Goal: Task Accomplishment & Management: Complete application form

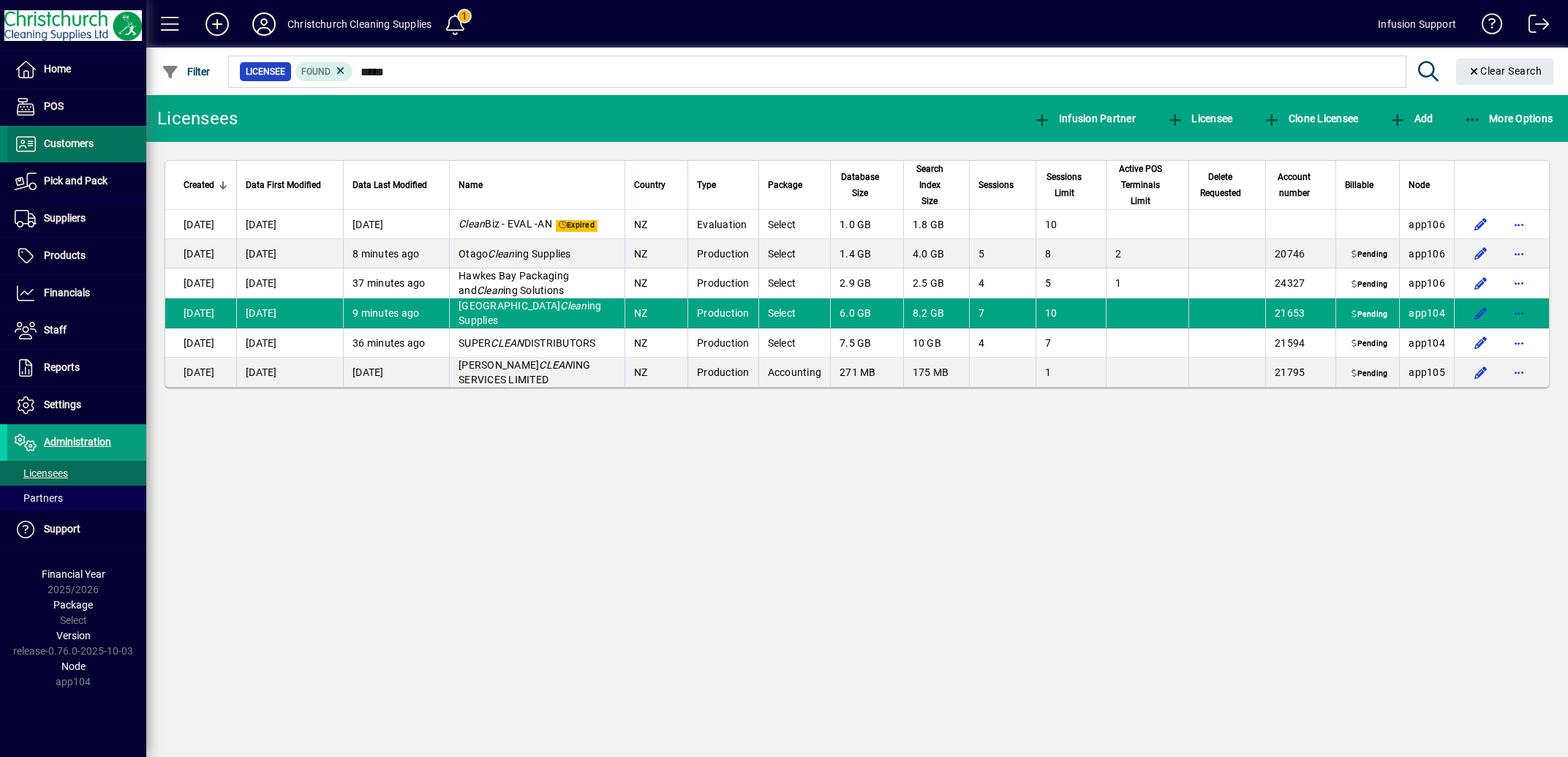
click at [62, 139] on span "Customers" at bounding box center [69, 143] width 50 height 12
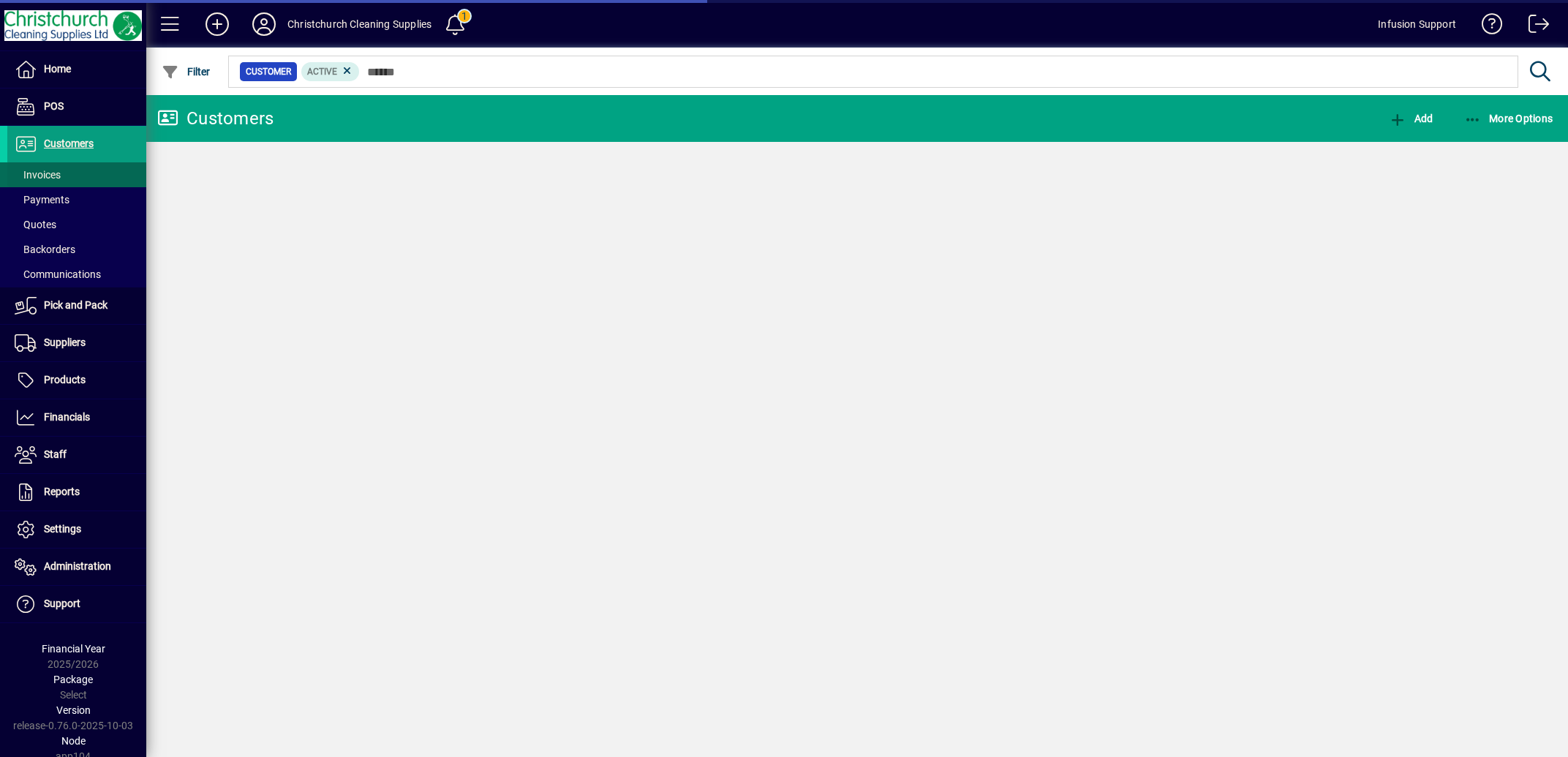
click at [50, 173] on span "Invoices" at bounding box center [37, 174] width 46 height 12
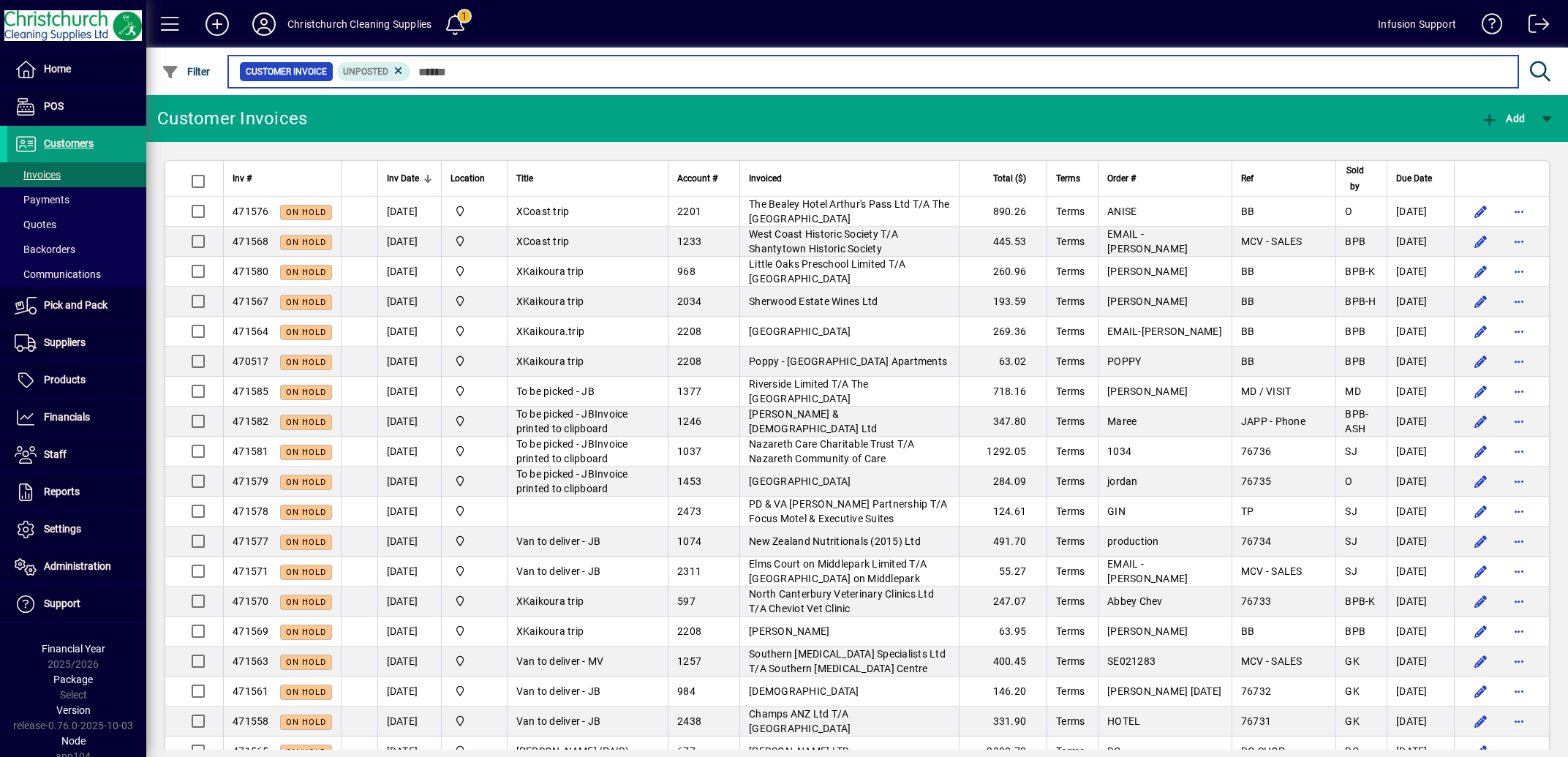
click at [466, 71] on input "text" at bounding box center [958, 72] width 1095 height 20
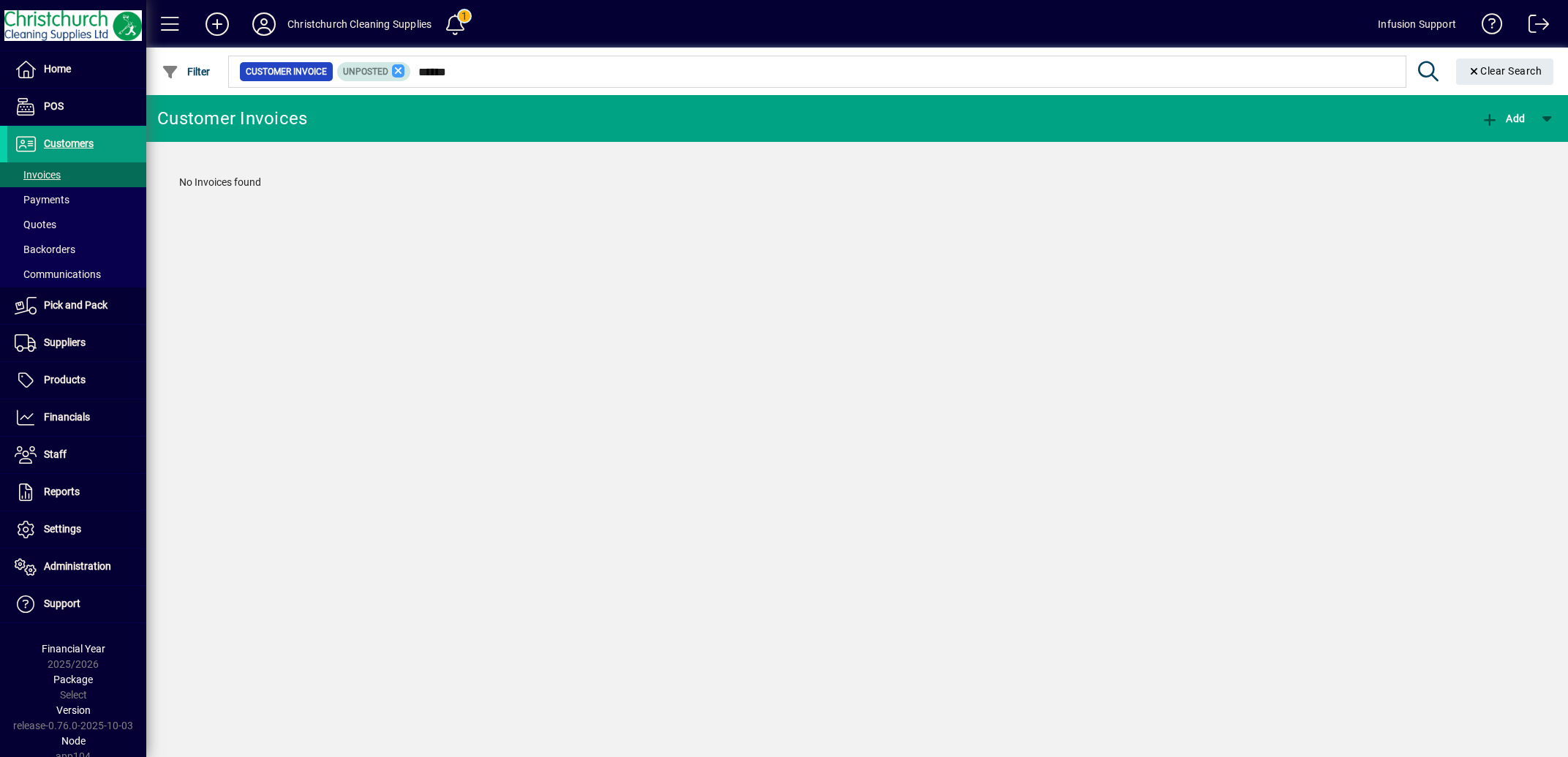
click at [406, 69] on icon at bounding box center [399, 71] width 13 height 13
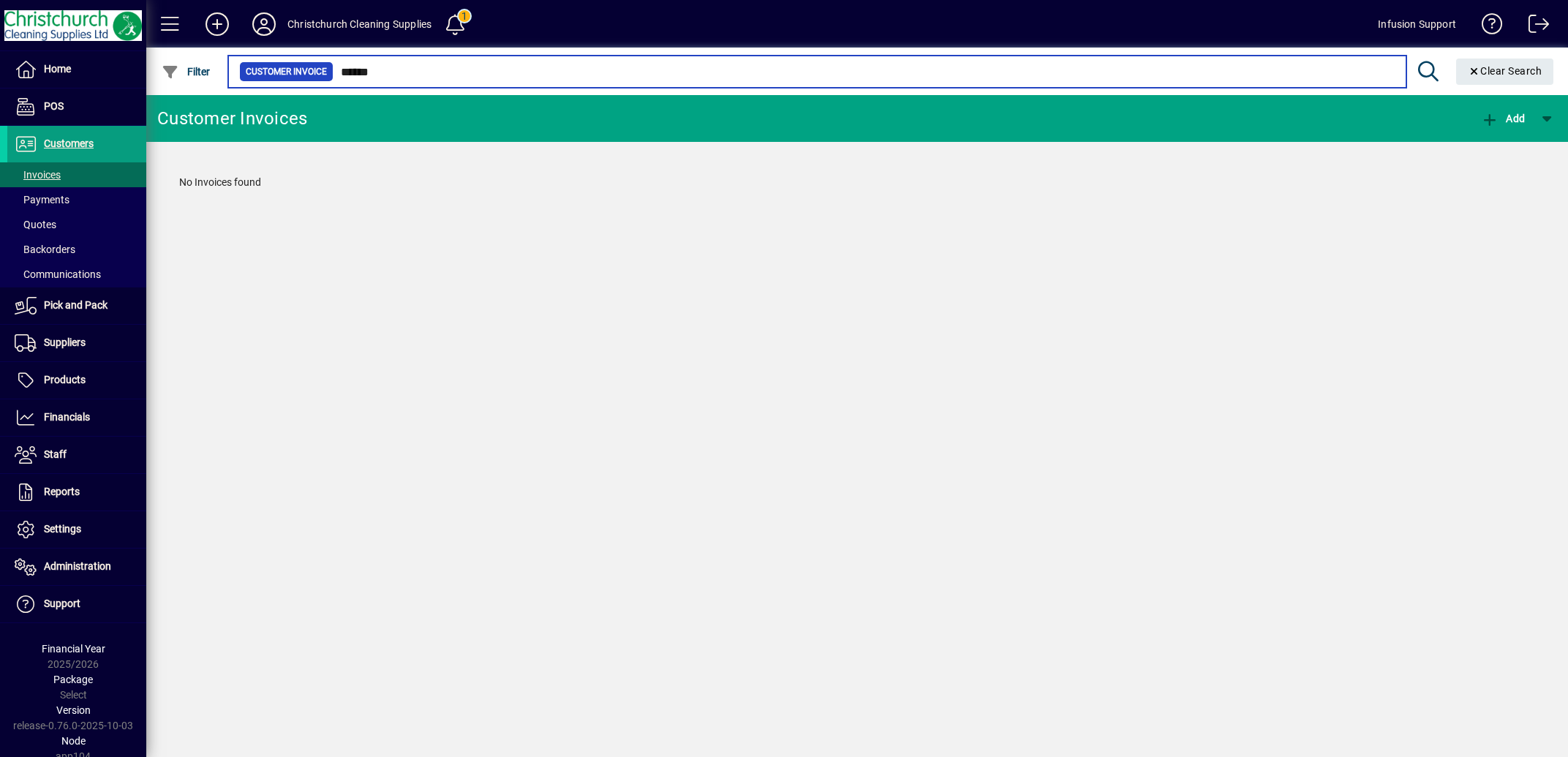
drag, startPoint x: 370, startPoint y: 74, endPoint x: 413, endPoint y: 78, distance: 43.2
click at [413, 78] on input "******" at bounding box center [863, 72] width 1061 height 20
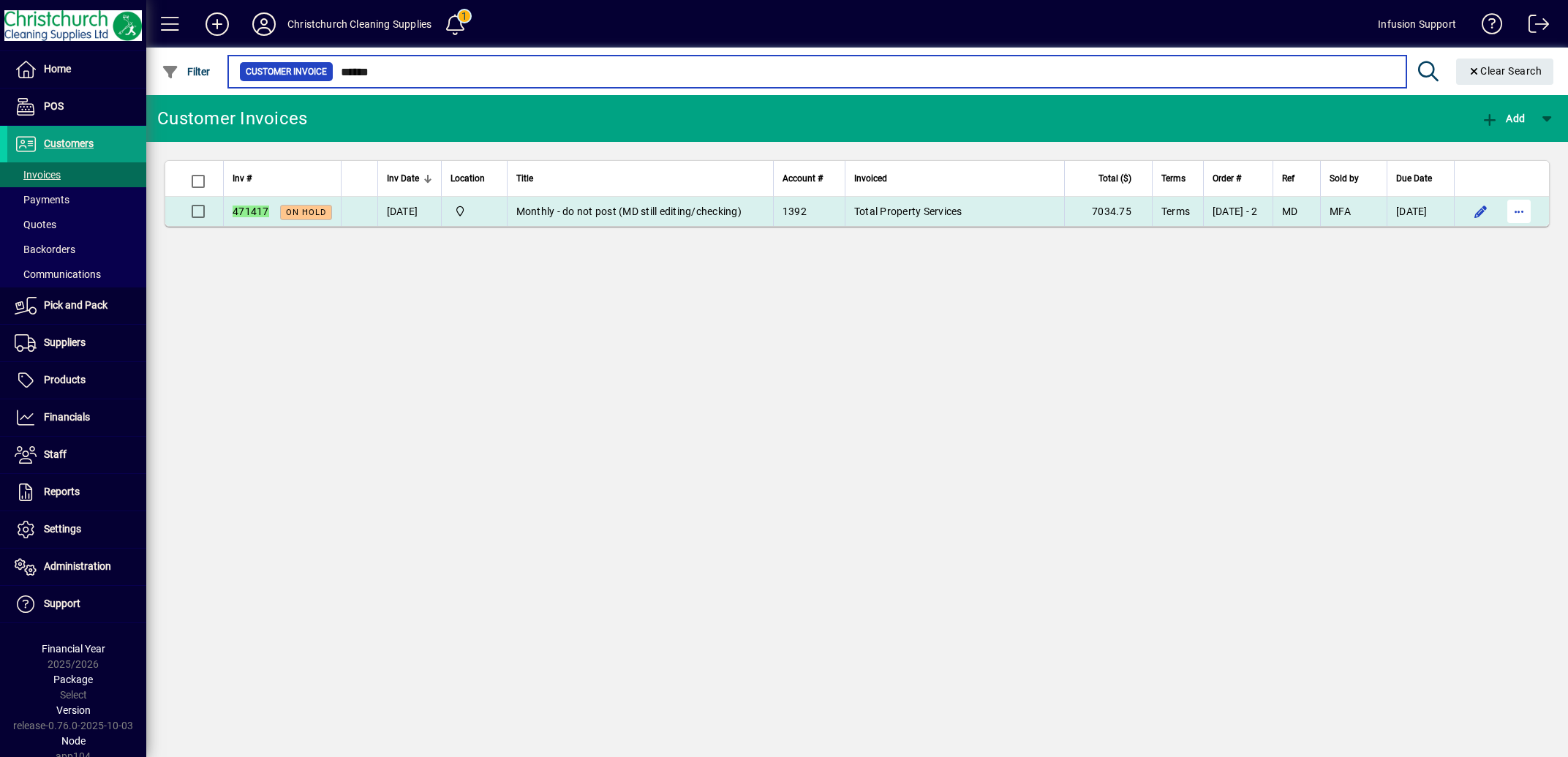
type input "******"
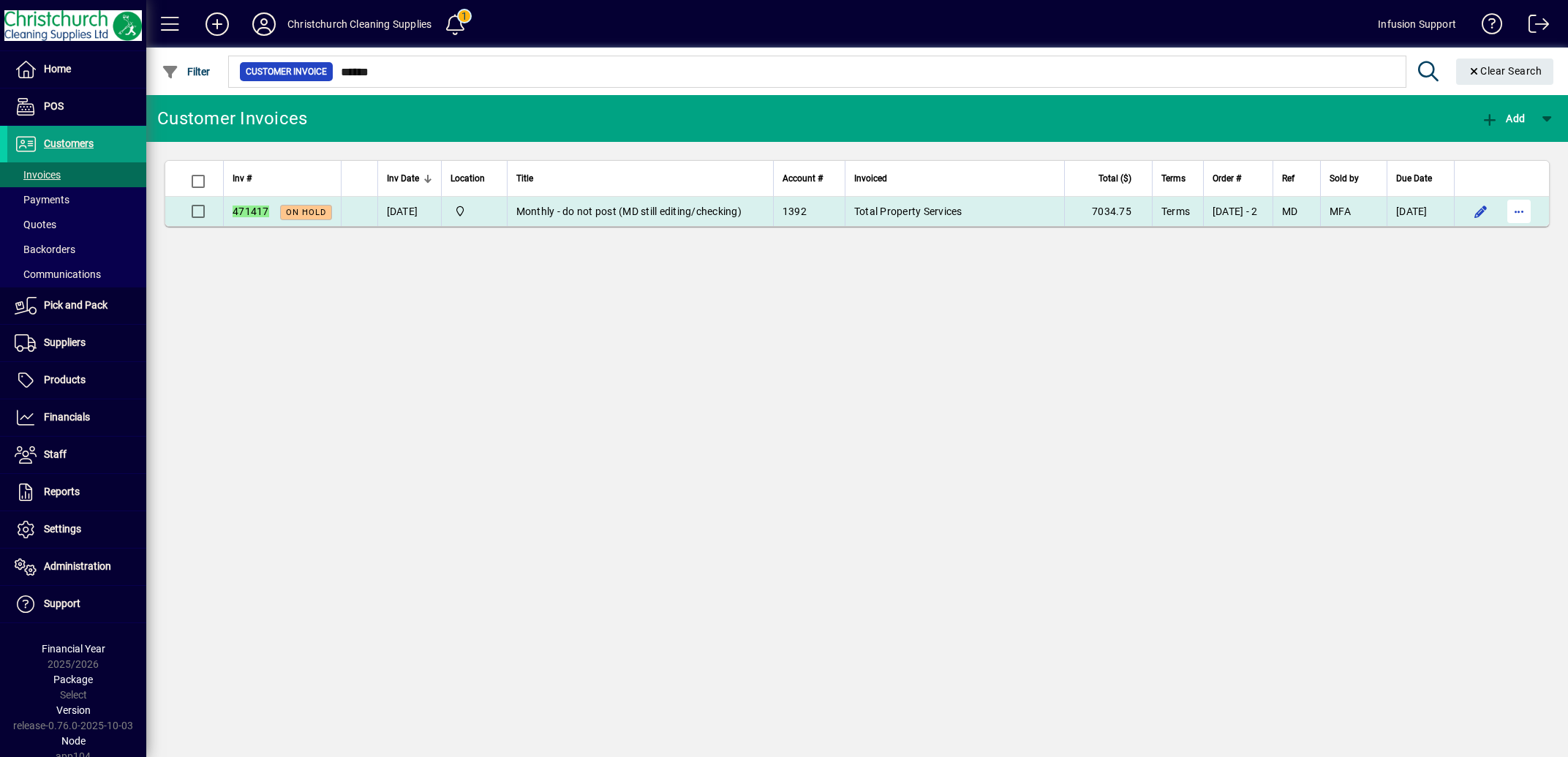
click at [1521, 208] on span "button" at bounding box center [1519, 211] width 35 height 35
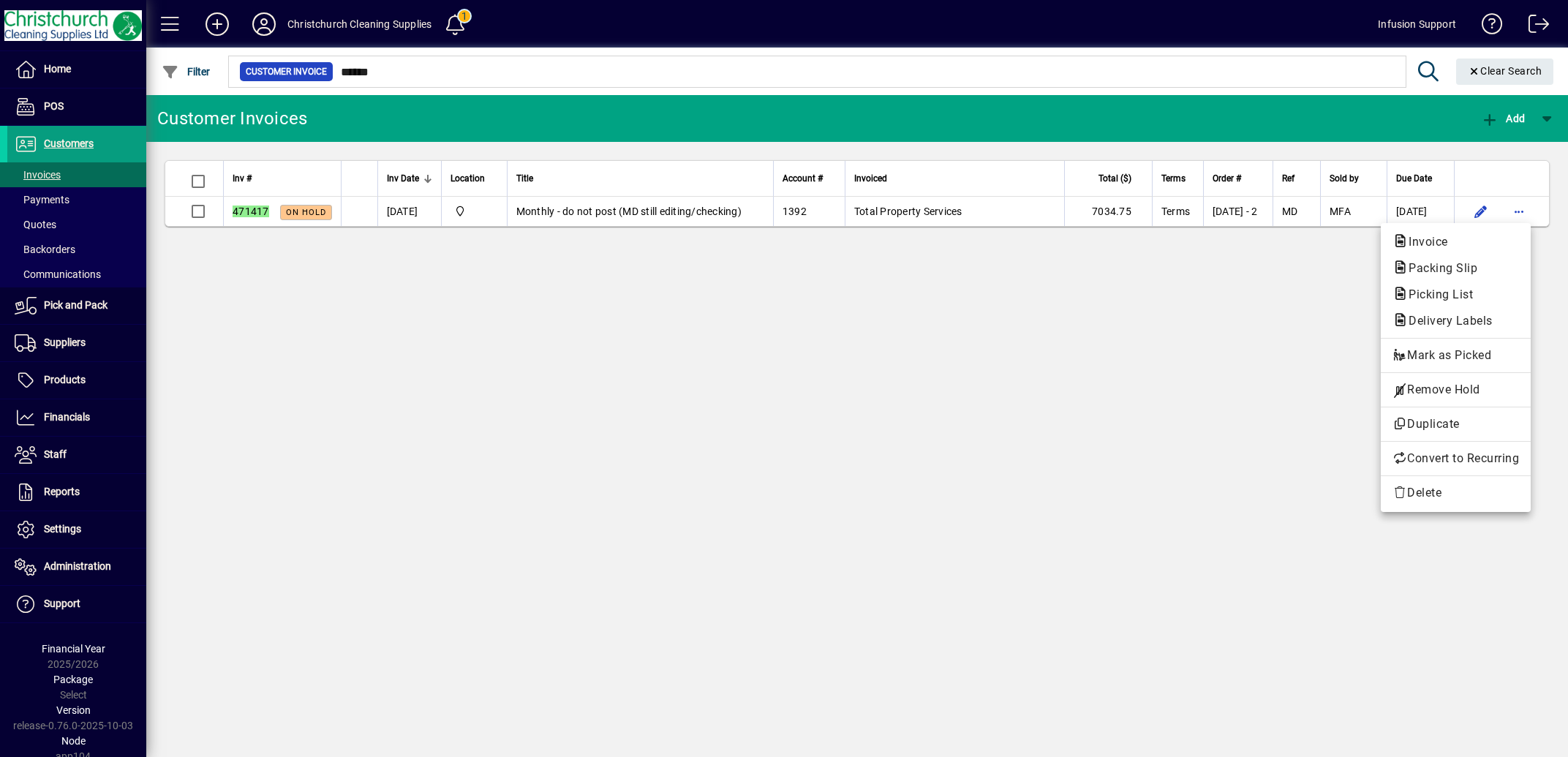
click at [1478, 207] on div at bounding box center [784, 378] width 1568 height 757
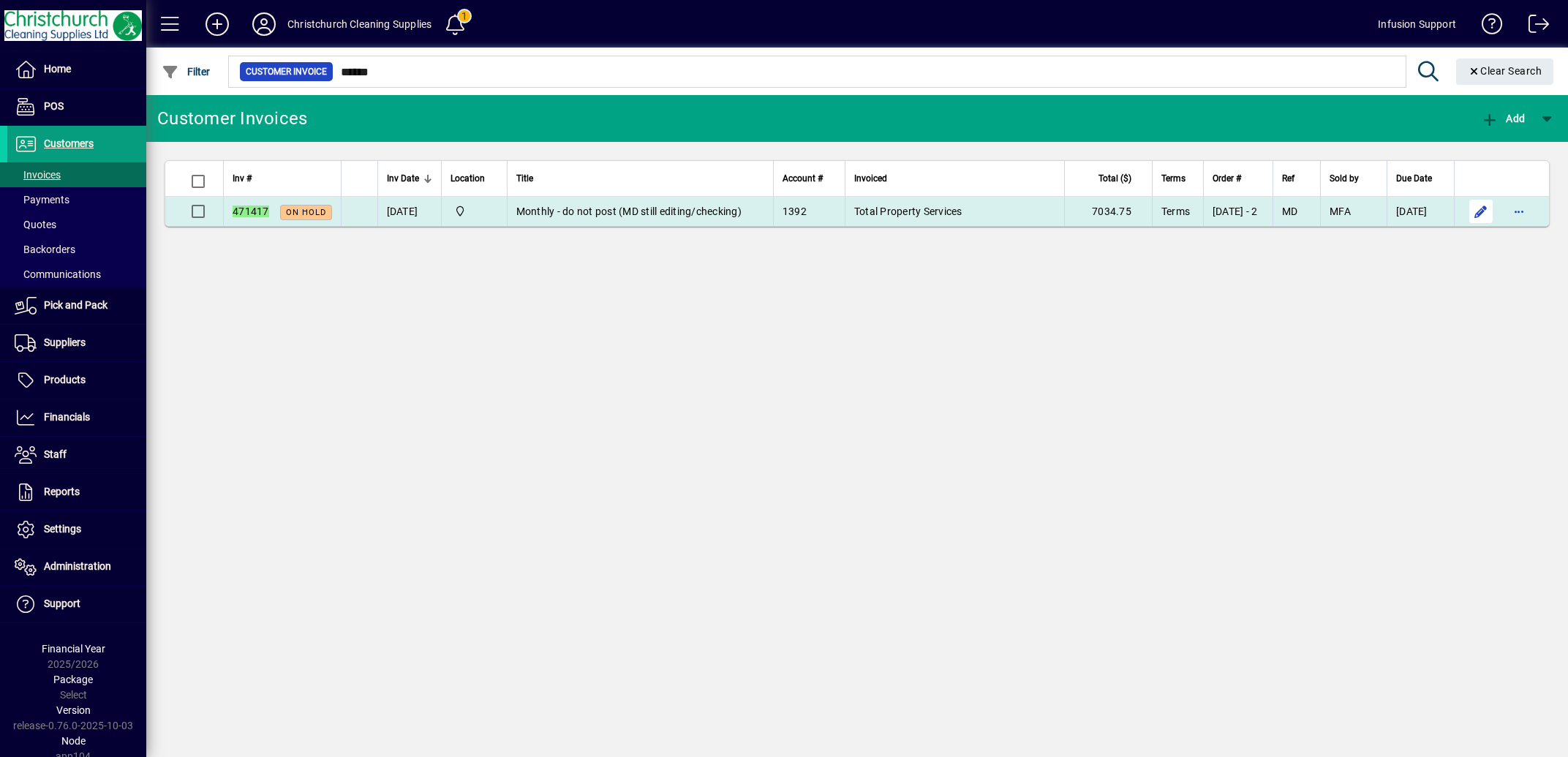
click at [1482, 213] on span "button" at bounding box center [1481, 211] width 35 height 35
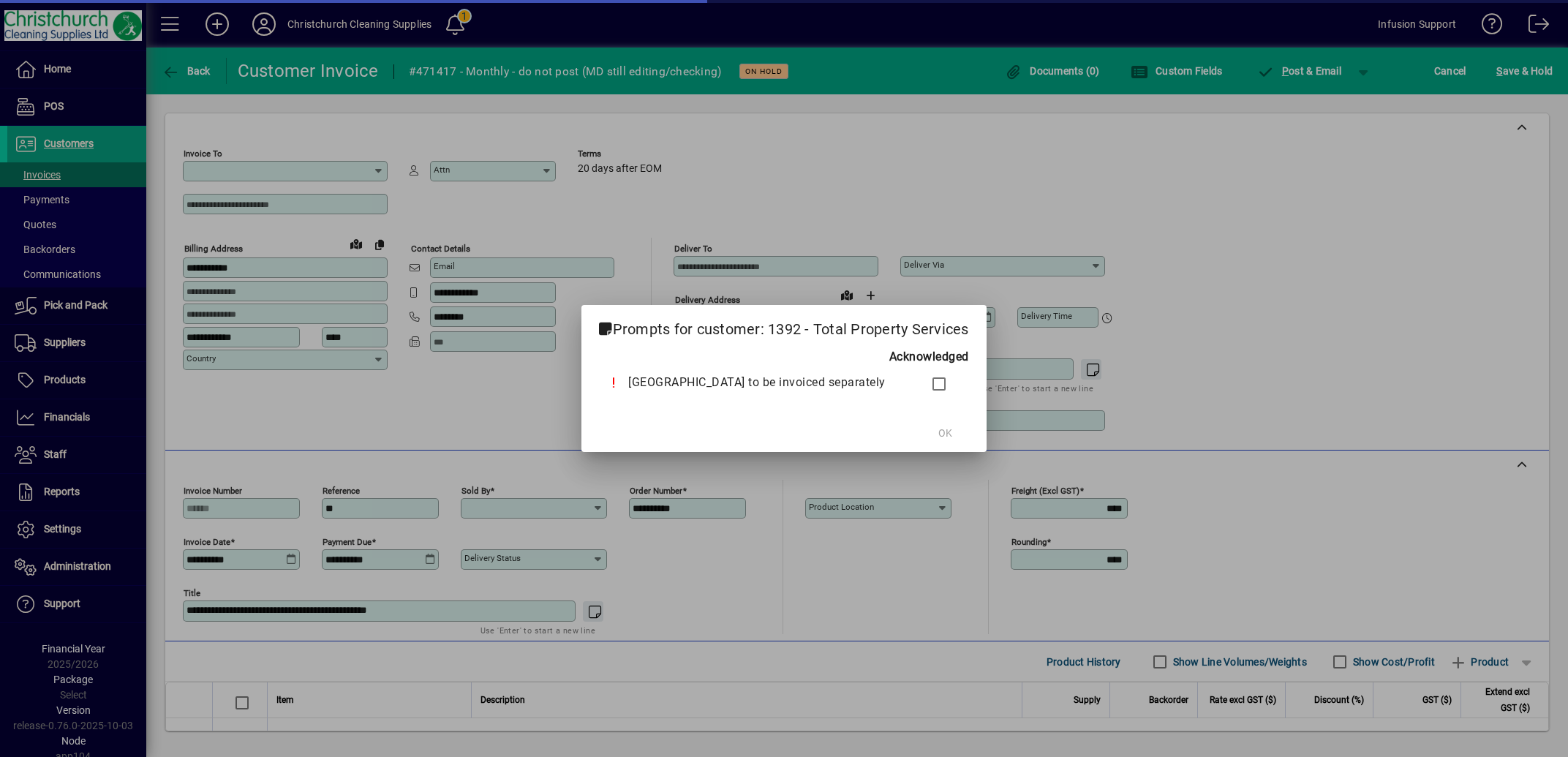
type input "**********"
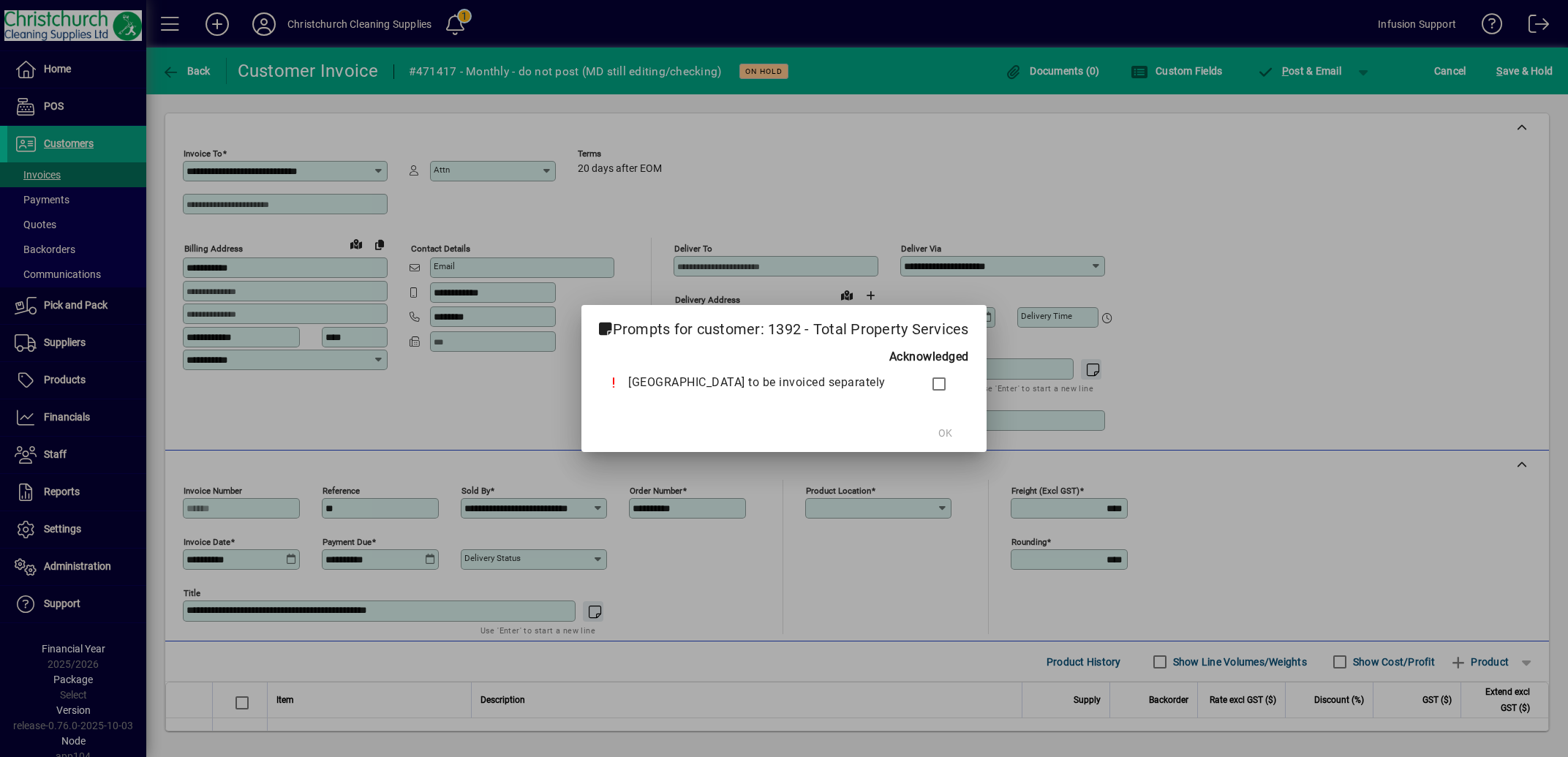
type input "**********"
drag, startPoint x: 1148, startPoint y: 322, endPoint x: 1442, endPoint y: 145, distance: 343.2
click at [1149, 322] on div at bounding box center [784, 378] width 1568 height 757
click at [948, 436] on span "OK" at bounding box center [945, 434] width 14 height 16
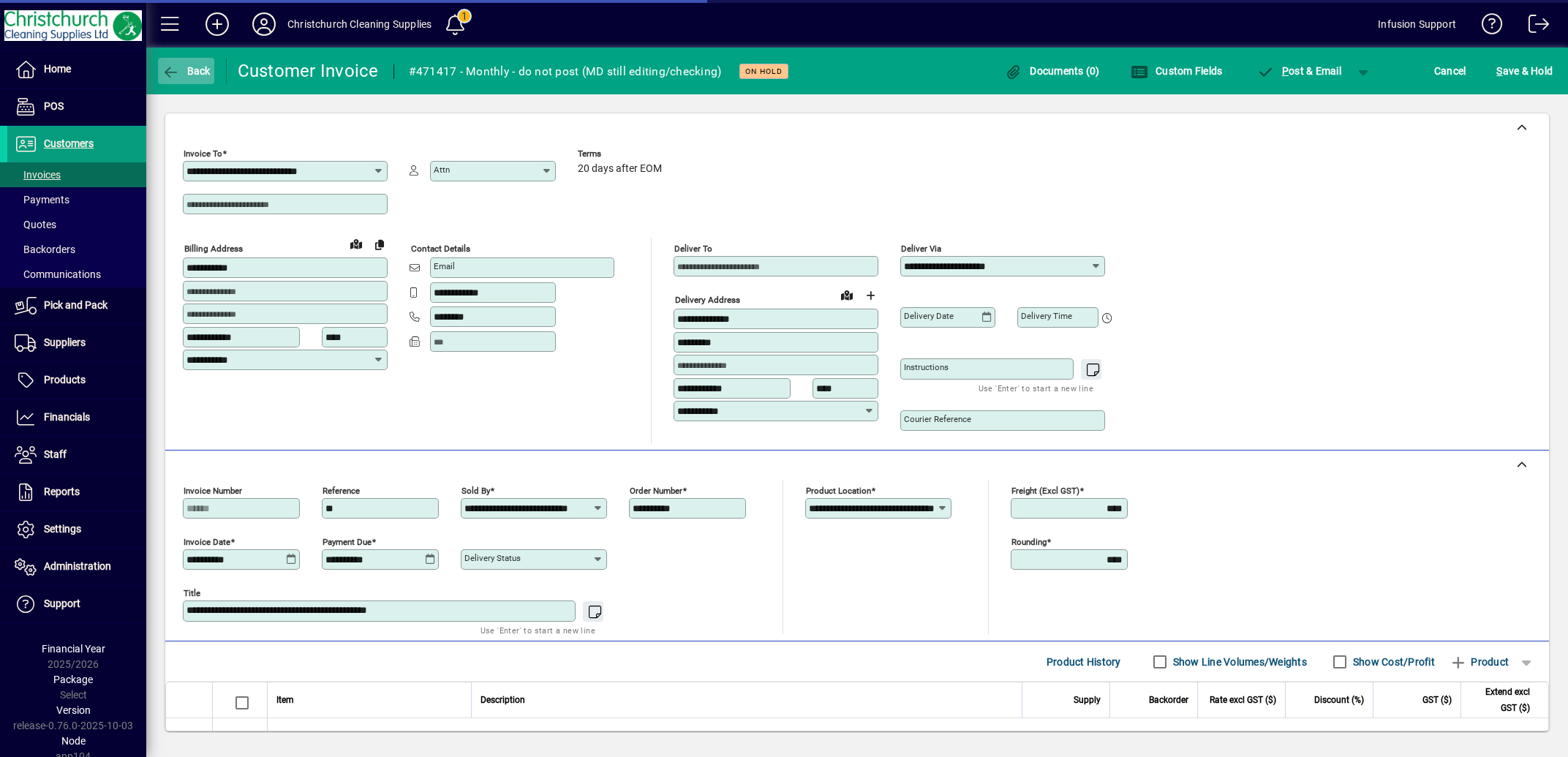
click at [166, 68] on icon "button" at bounding box center [171, 72] width 18 height 15
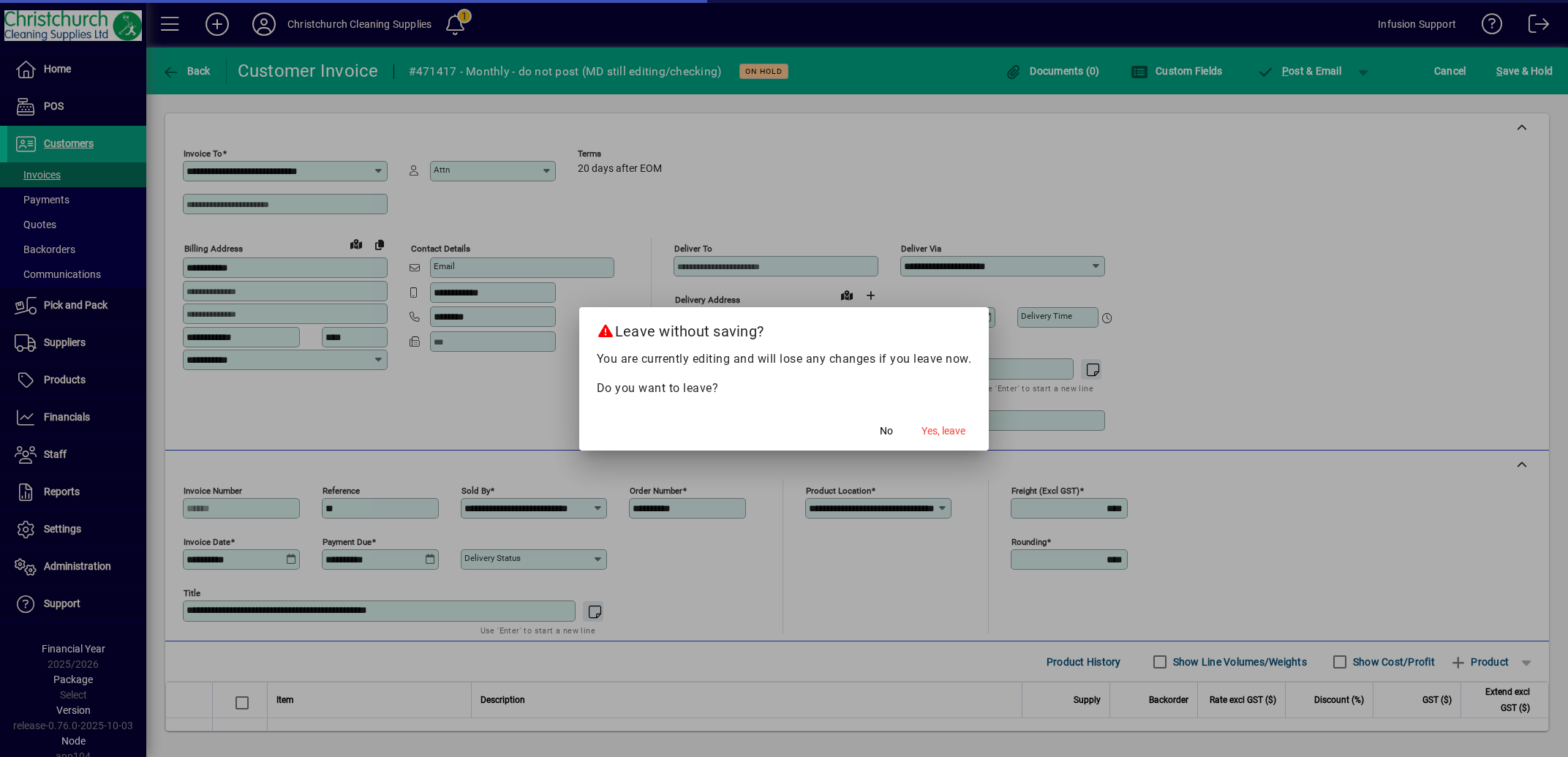
click at [947, 430] on span "Yes, leave" at bounding box center [944, 431] width 44 height 16
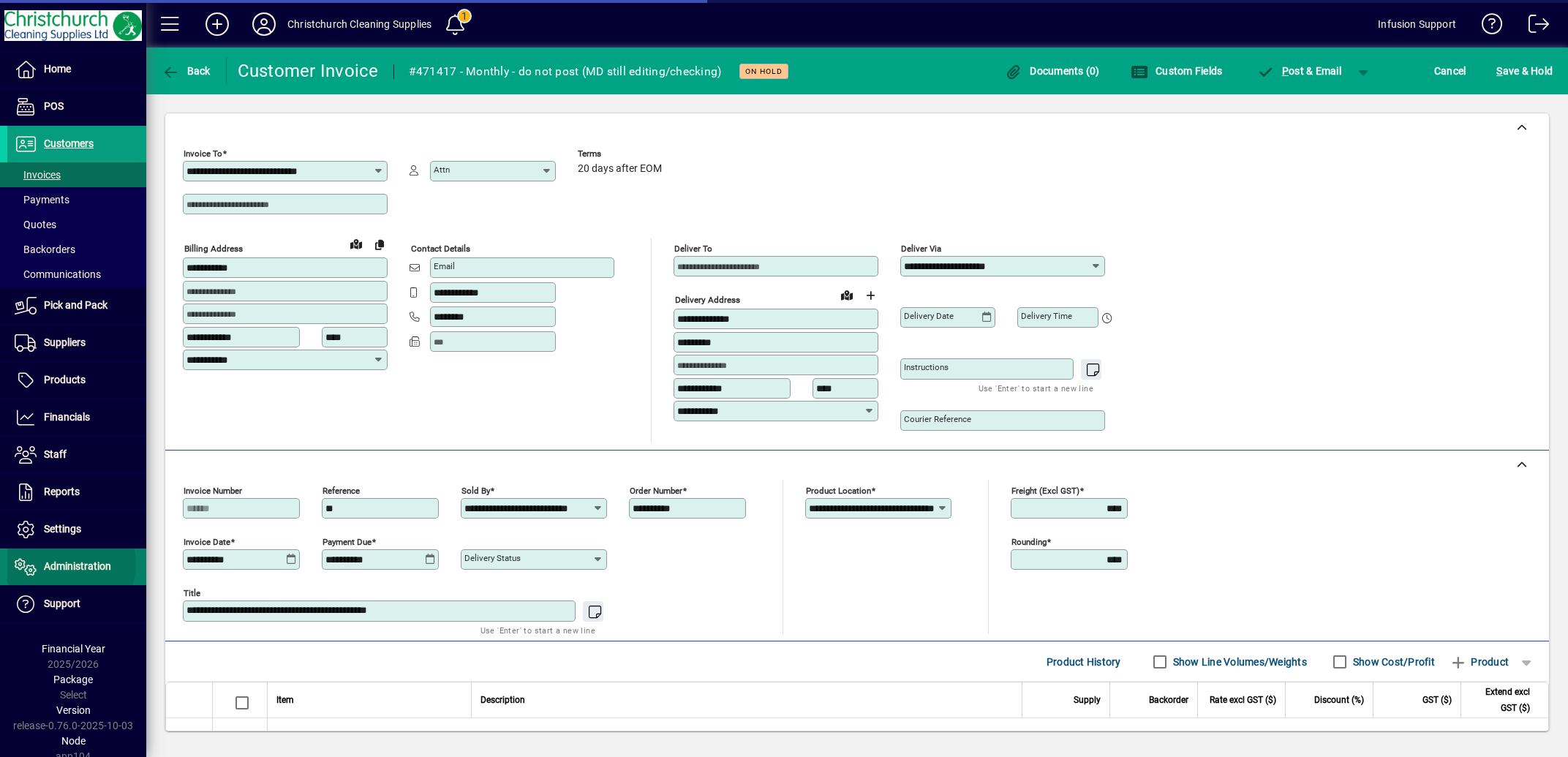
click at [65, 564] on span "Administration" at bounding box center [77, 566] width 67 height 12
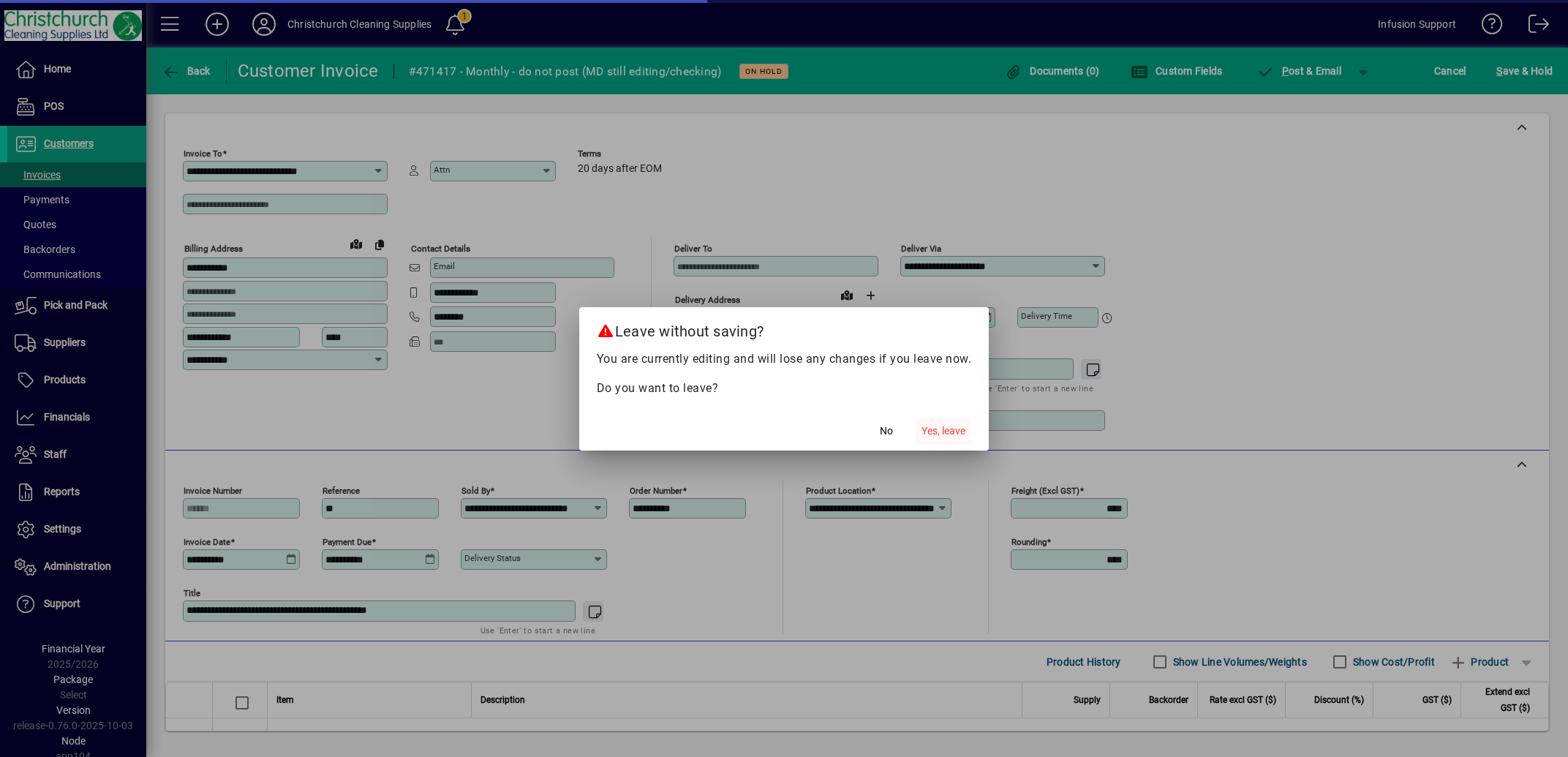
click at [937, 428] on span "Yes, leave" at bounding box center [944, 431] width 44 height 16
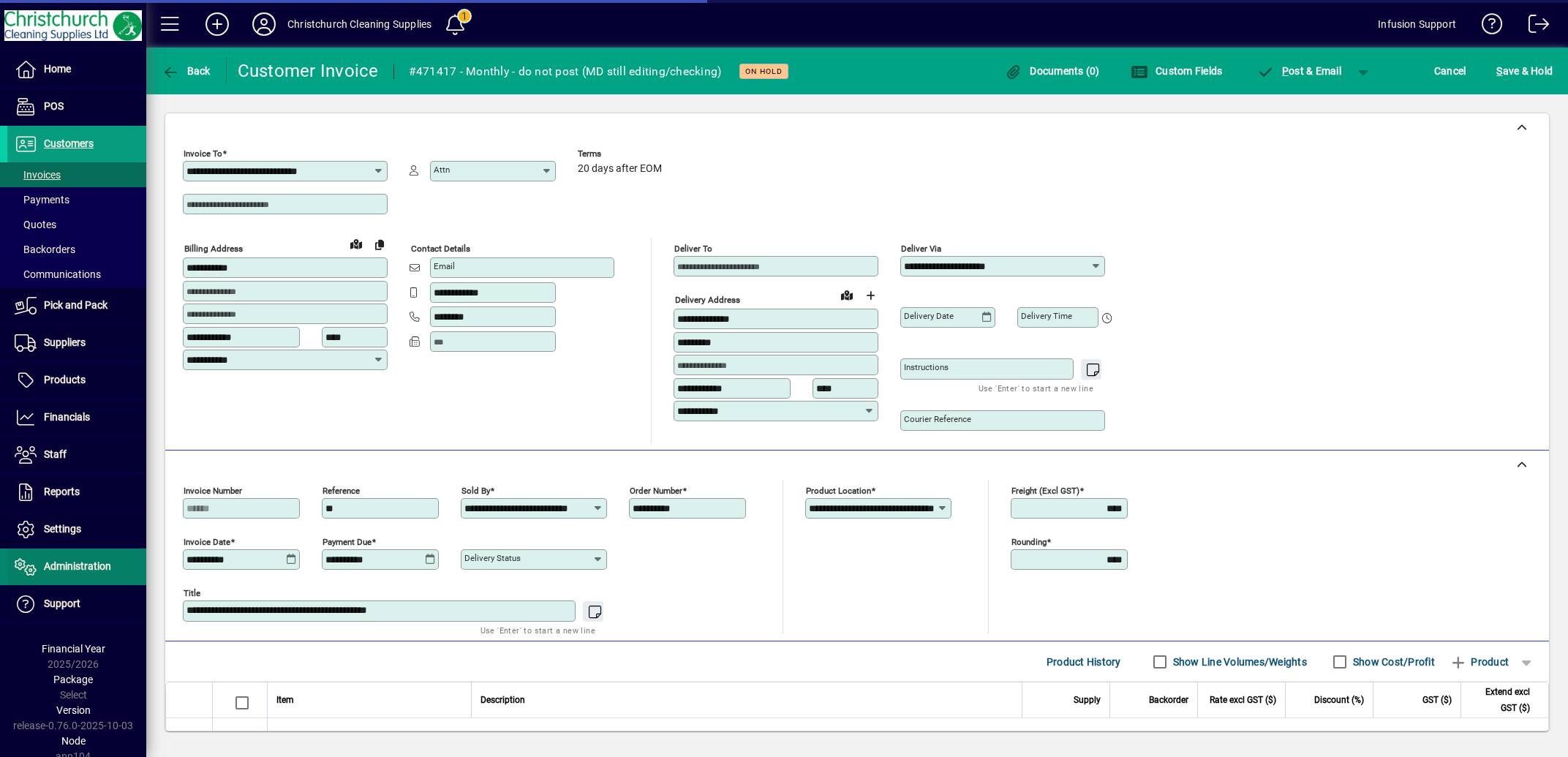
click at [96, 564] on span "Administration" at bounding box center [77, 566] width 67 height 12
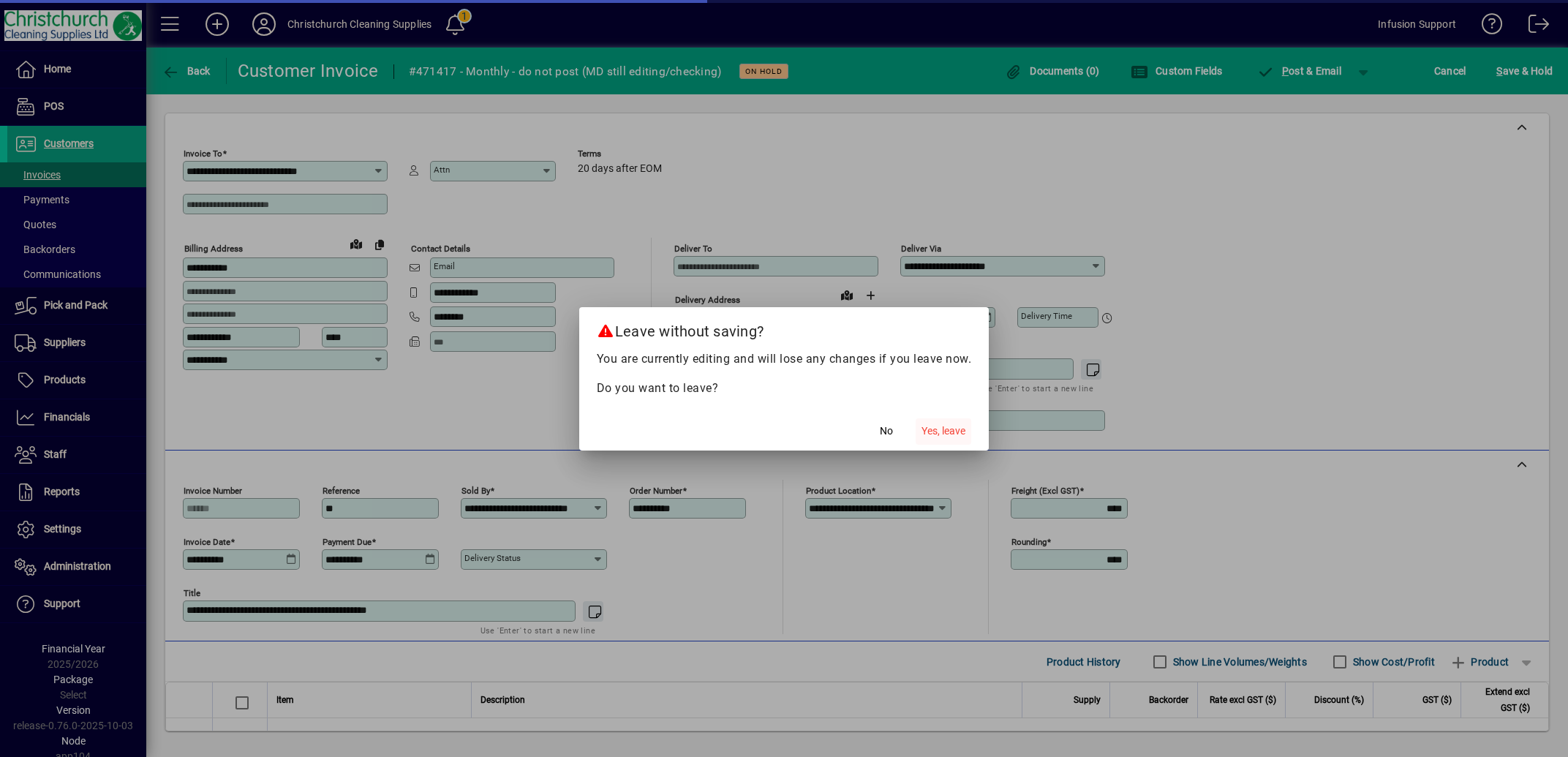
click at [950, 433] on span "Yes, leave" at bounding box center [944, 431] width 44 height 16
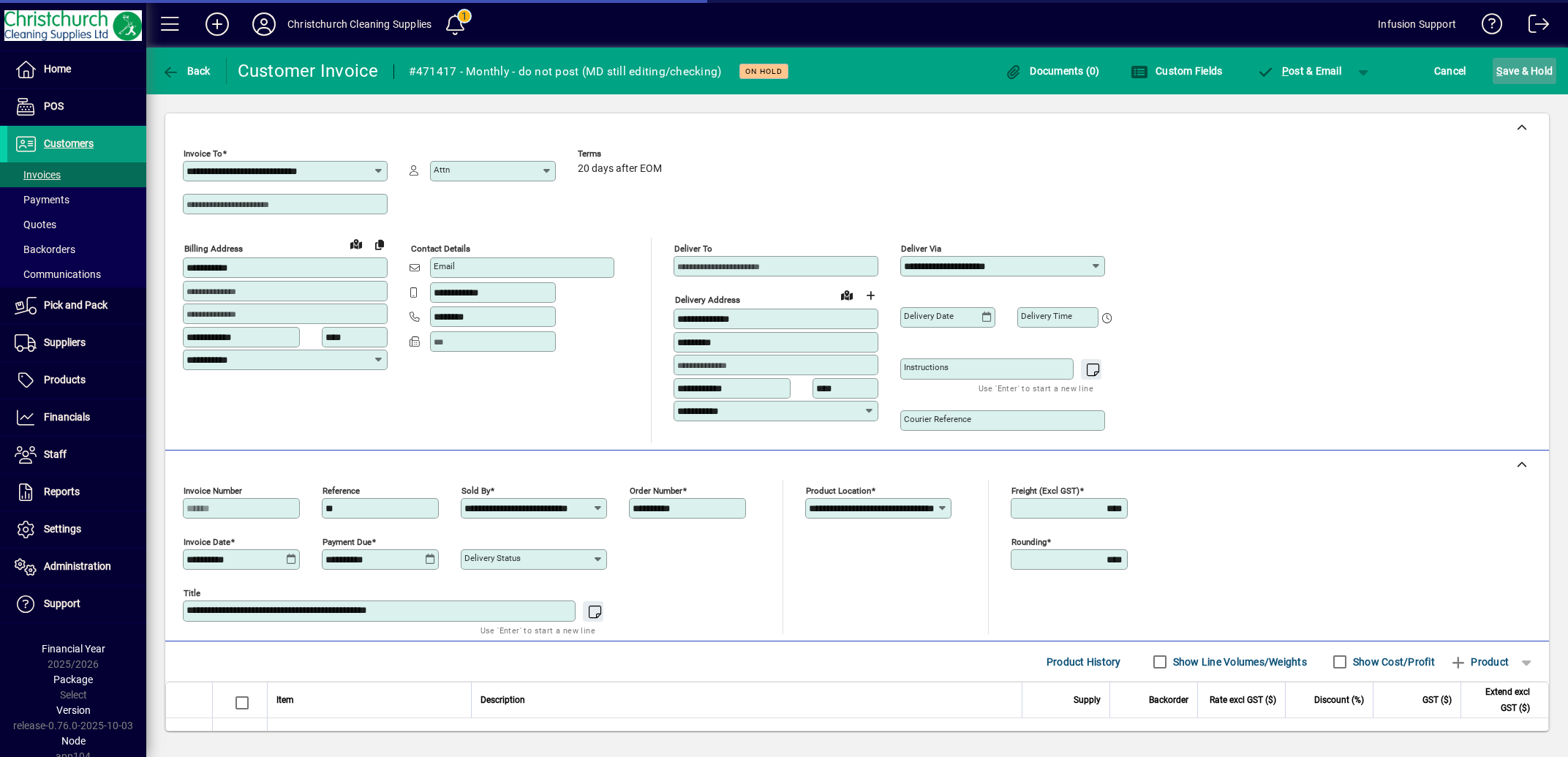
click at [1517, 71] on span "S ave & Hold" at bounding box center [1524, 71] width 56 height 23
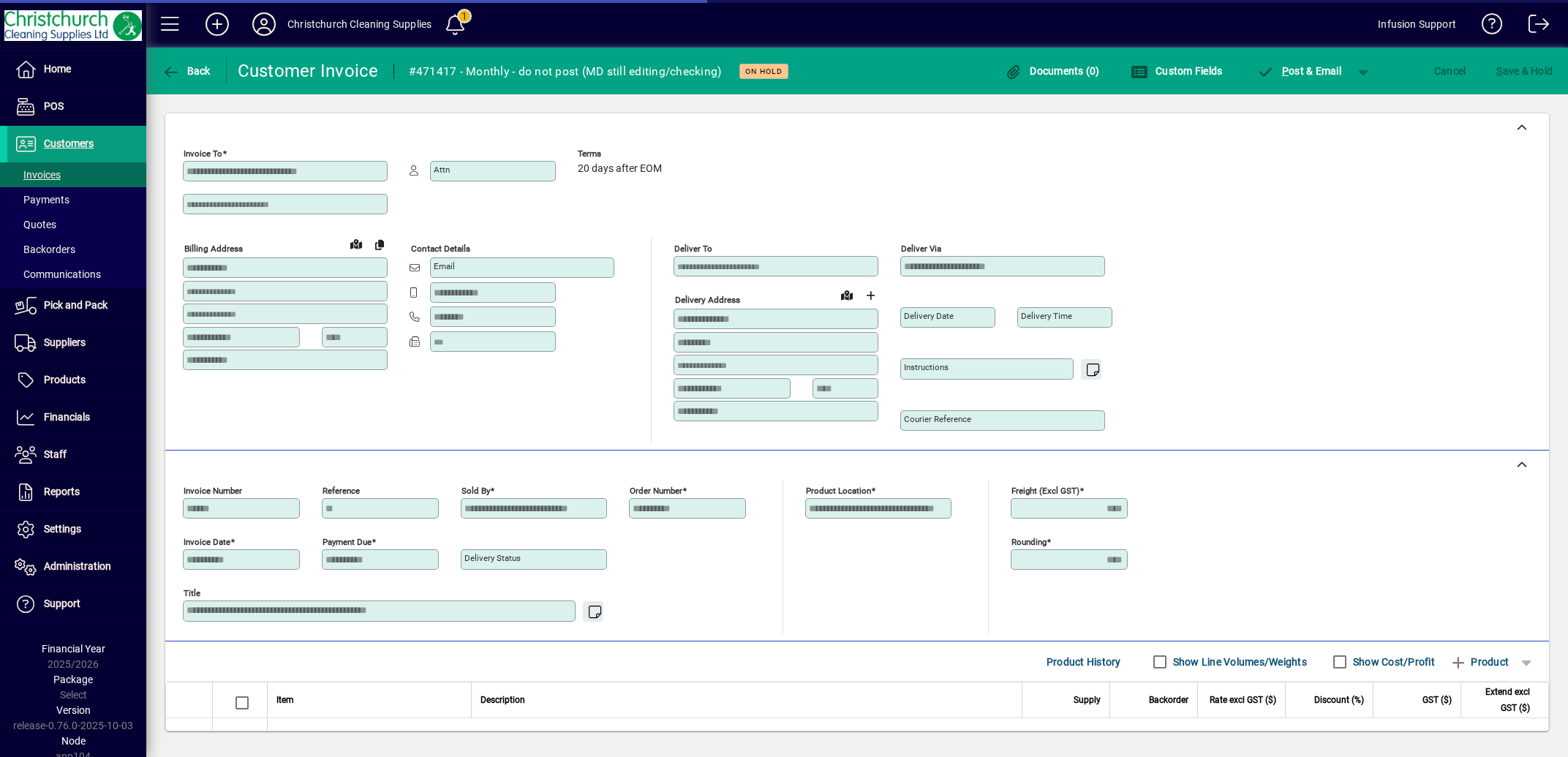
click at [274, 30] on icon at bounding box center [264, 24] width 30 height 23
click at [258, 30] on icon at bounding box center [264, 24] width 30 height 23
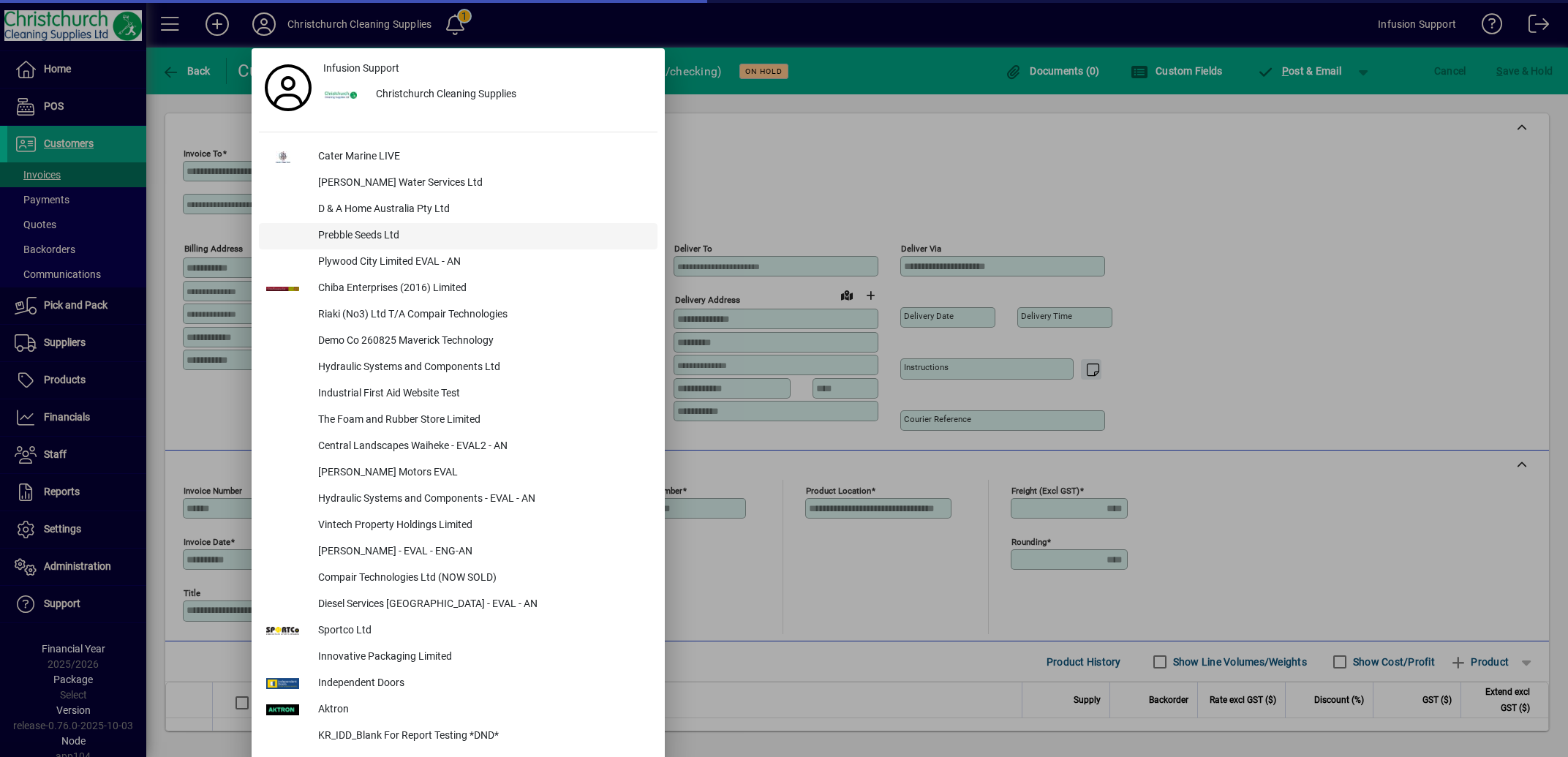
click at [368, 231] on div "Prebble Seeds Ltd" at bounding box center [482, 237] width 351 height 26
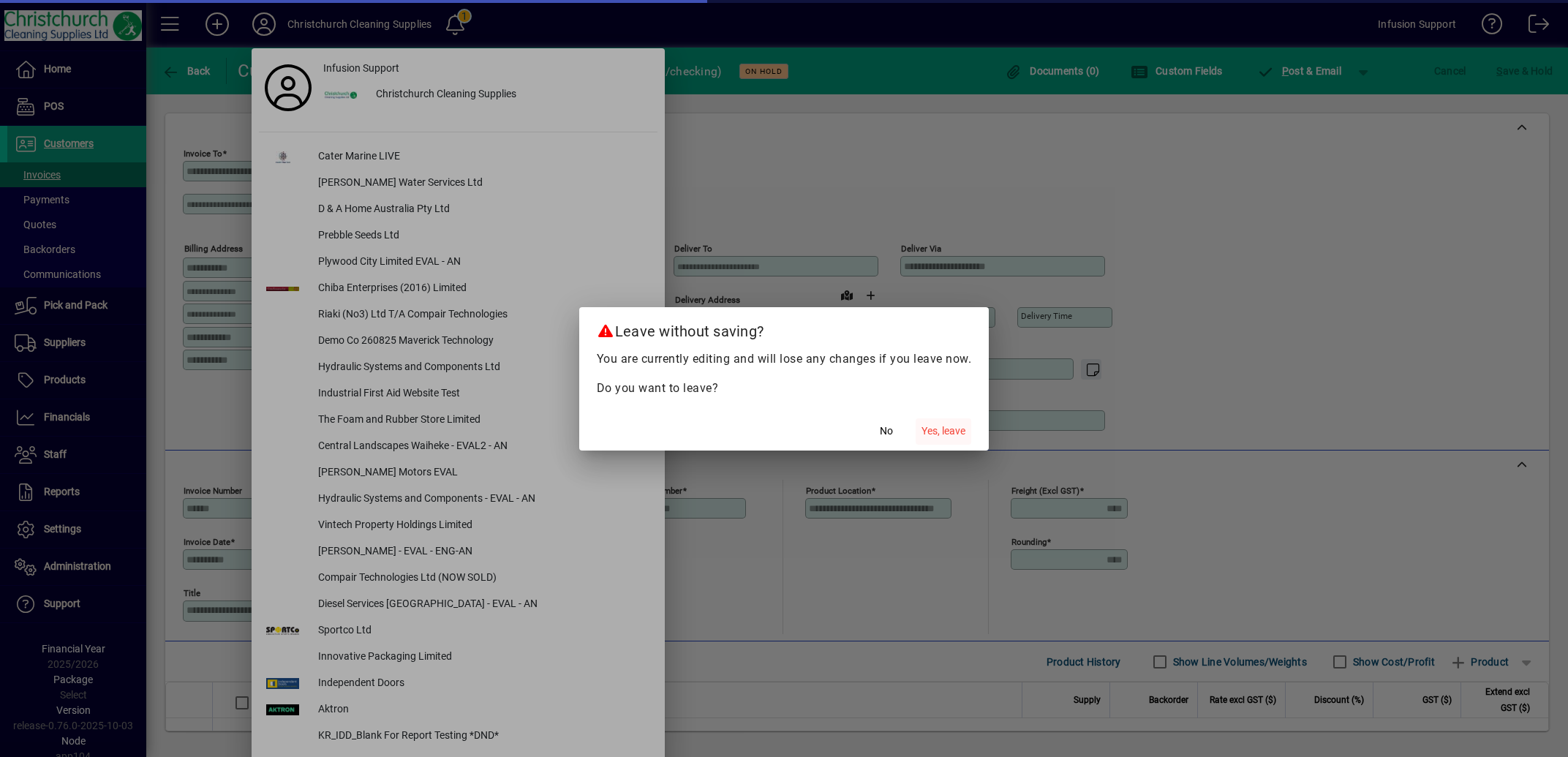
click at [939, 427] on span "Yes, leave" at bounding box center [944, 431] width 44 height 16
